Goal: Obtain resource: Download file/media

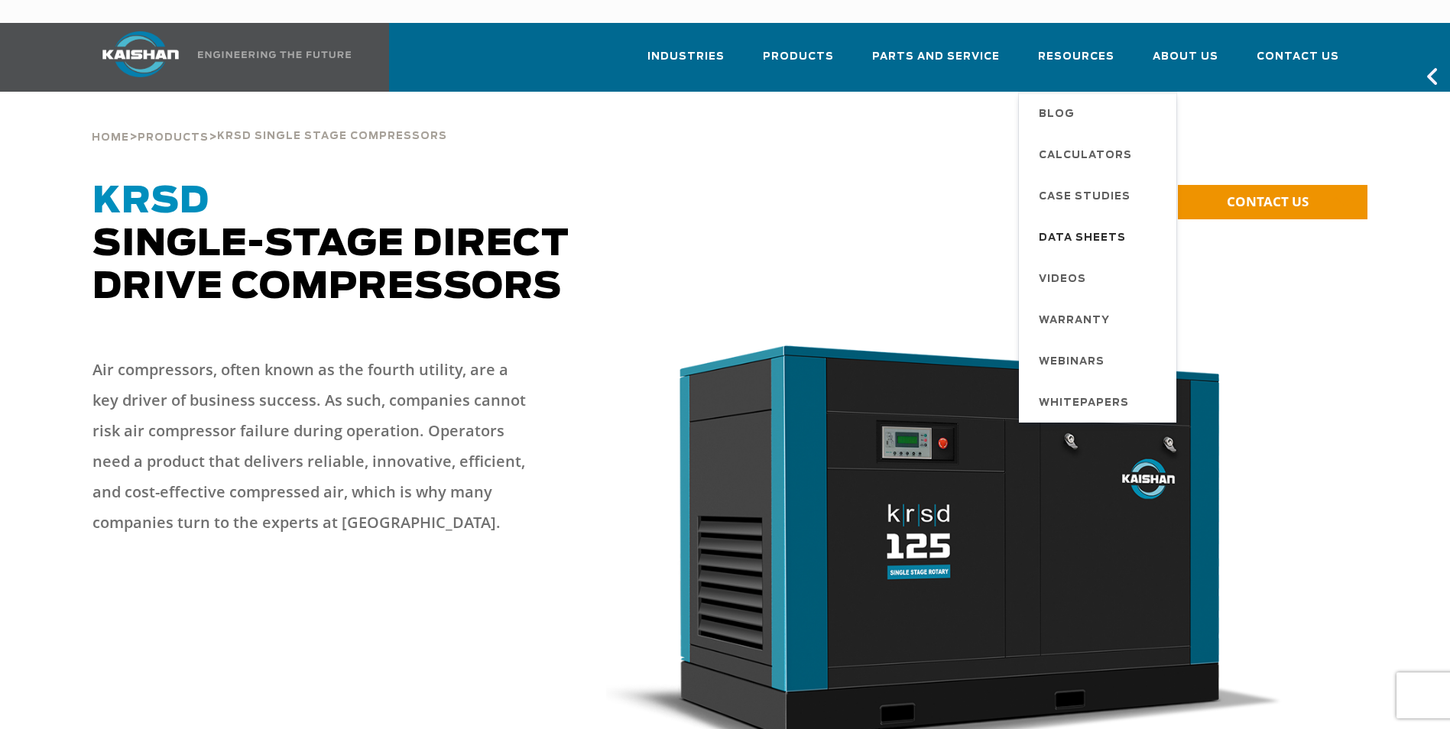
click at [1105, 226] on span "Data Sheets" at bounding box center [1082, 239] width 87 height 26
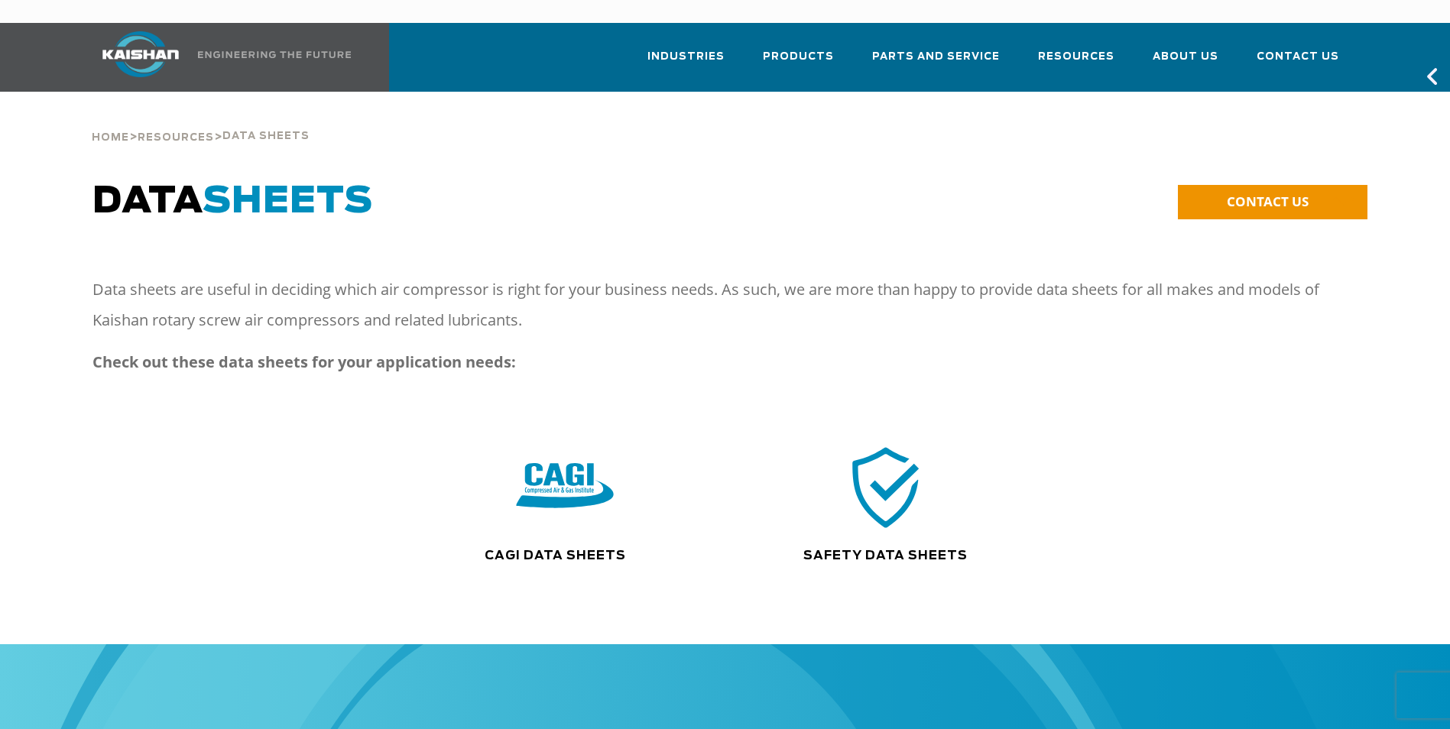
click at [543, 474] on img at bounding box center [565, 487] width 98 height 99
